Goal: Consume media (video, audio)

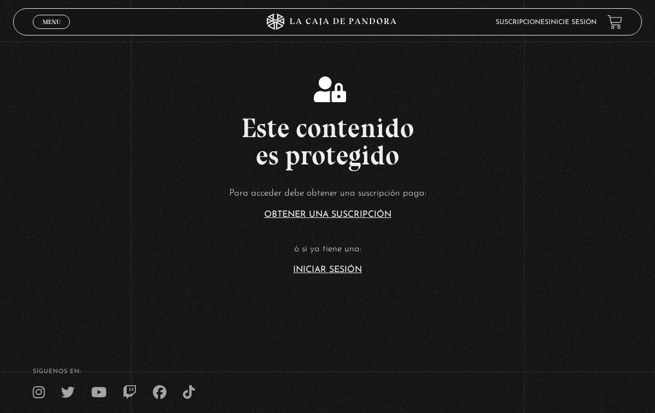
click at [335, 269] on link "Iniciar Sesión" at bounding box center [327, 269] width 69 height 9
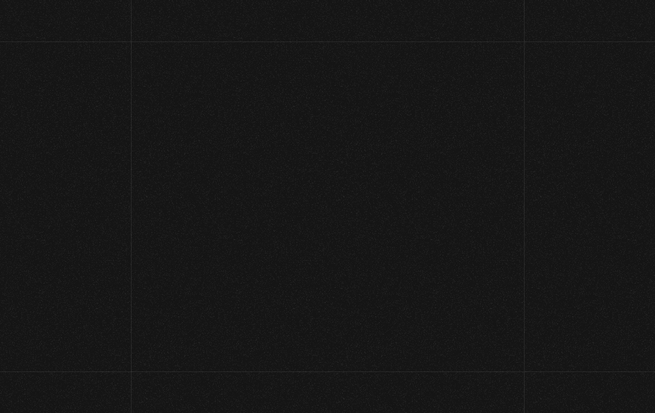
type input "[EMAIL_ADDRESS][DOMAIN_NAME]"
click at [328, 358] on input "Acceder" at bounding box center [327, 357] width 151 height 27
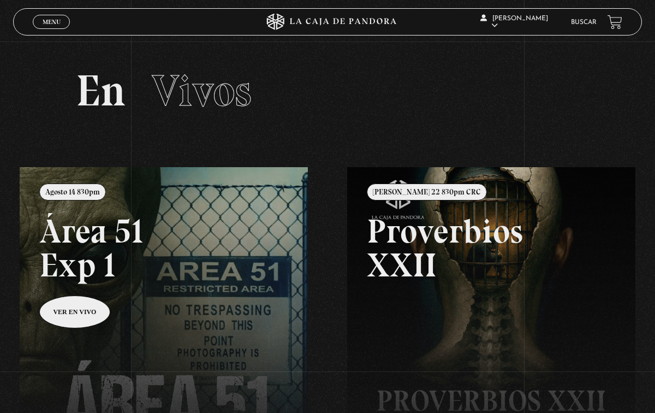
click at [69, 323] on link at bounding box center [347, 373] width 655 height 413
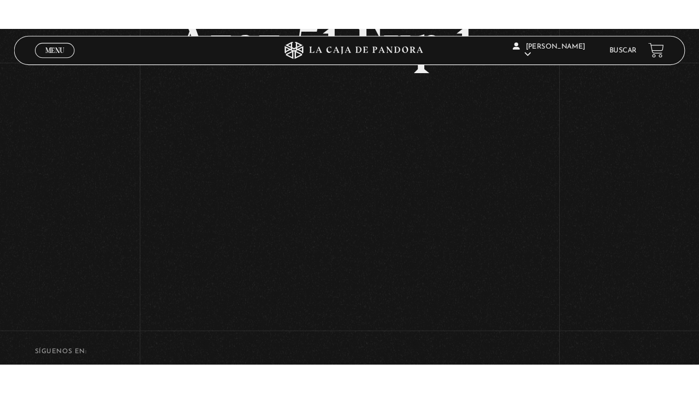
scroll to position [100, 0]
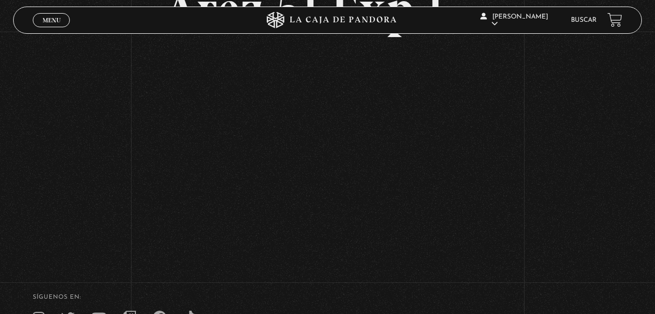
click at [559, 148] on div "Volver Agosto 14 830pm Área 51 Exp 1" at bounding box center [327, 93] width 655 height 325
